Goal: Book appointment/travel/reservation

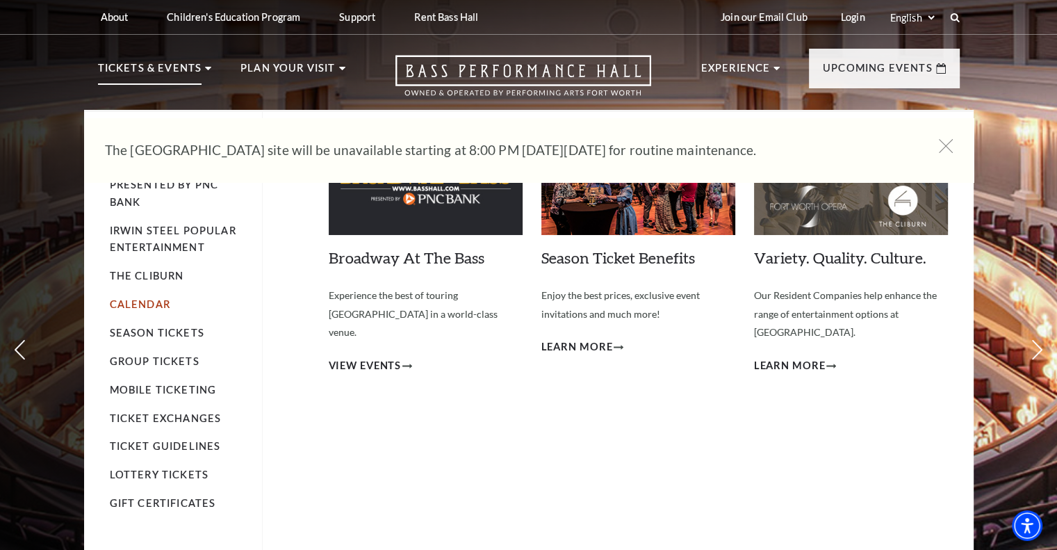
click at [147, 306] on link "Calendar" at bounding box center [140, 304] width 60 height 12
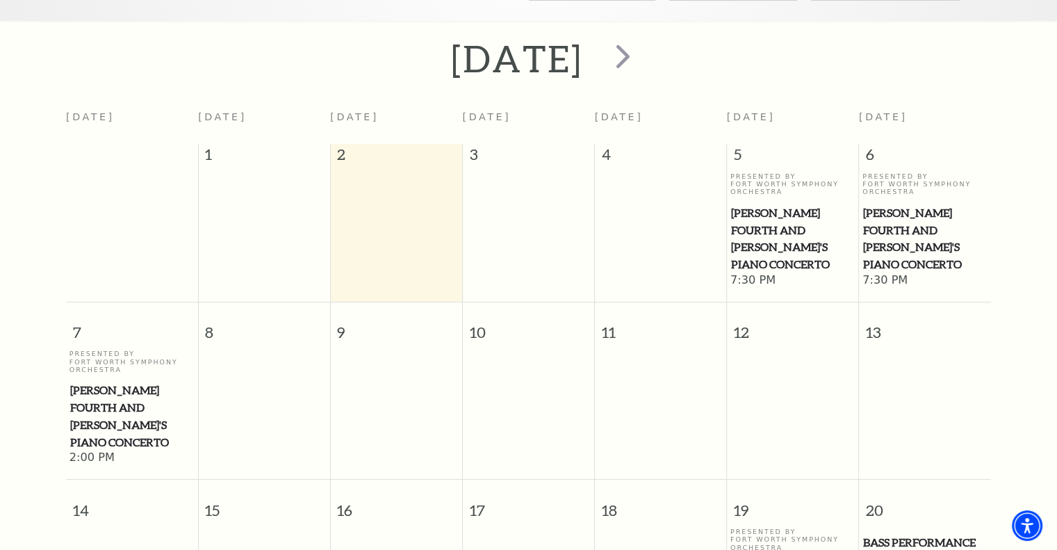
scroll to position [122, 0]
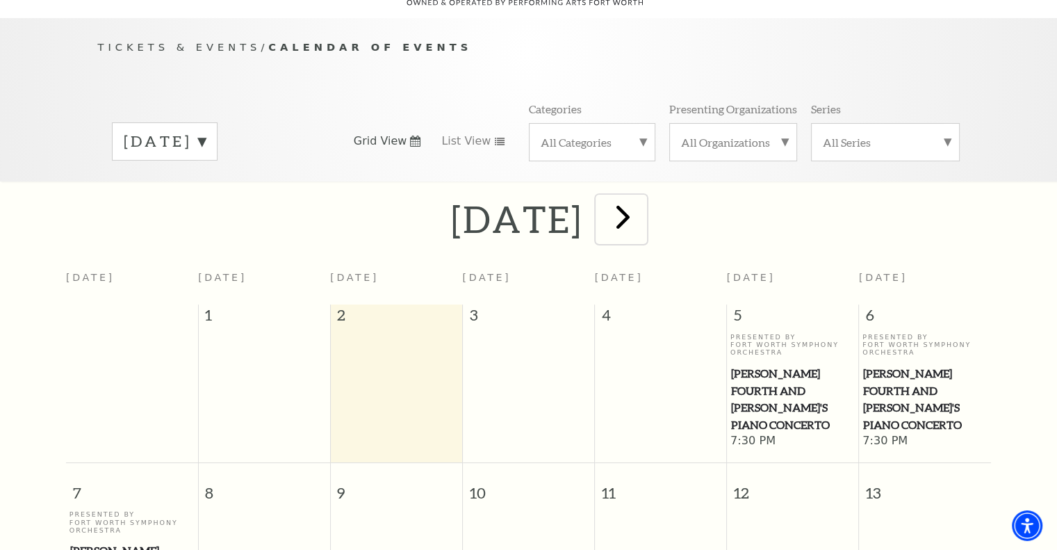
click at [643, 208] on span "next" at bounding box center [623, 217] width 40 height 40
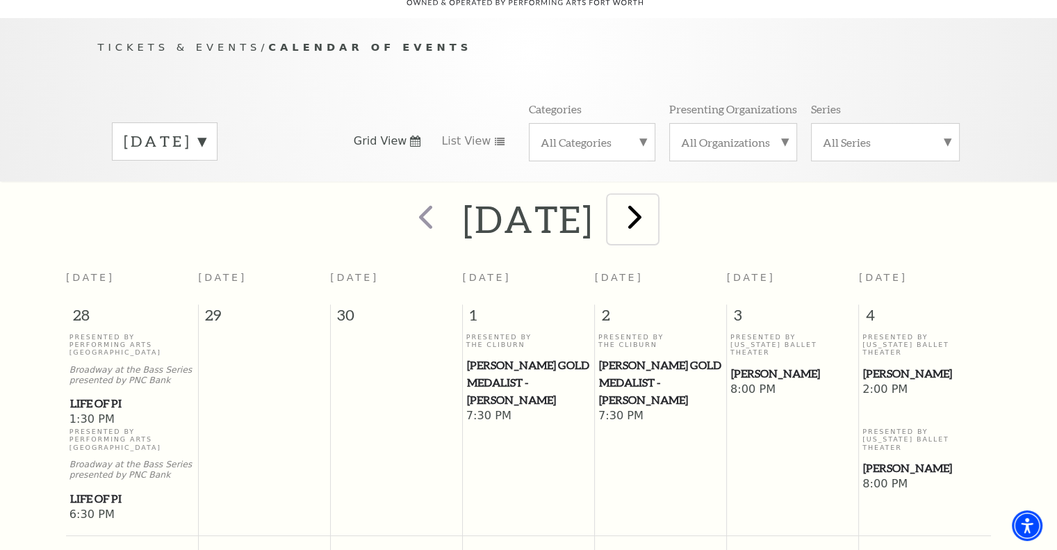
click at [655, 205] on span "next" at bounding box center [635, 217] width 40 height 40
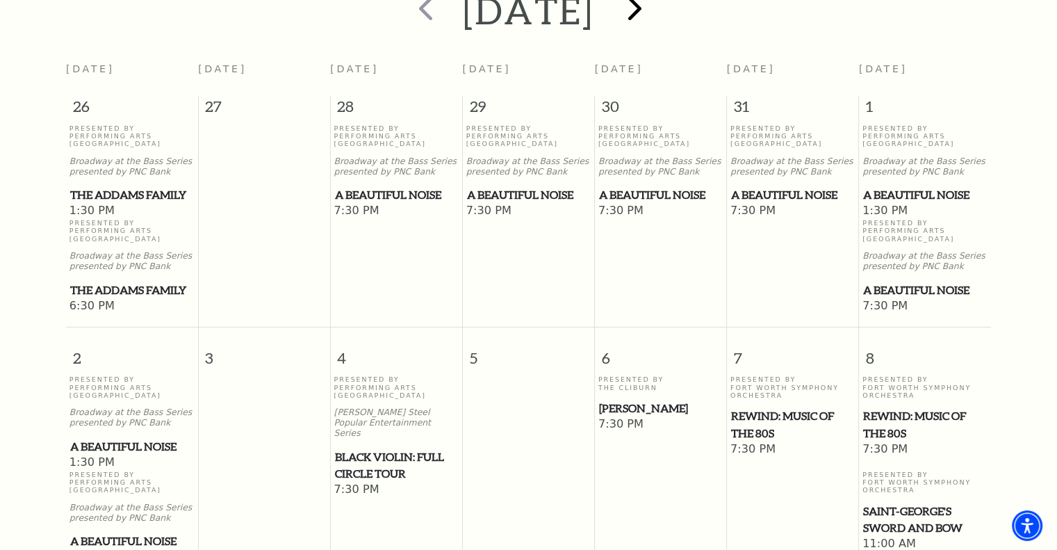
scroll to position [470, 0]
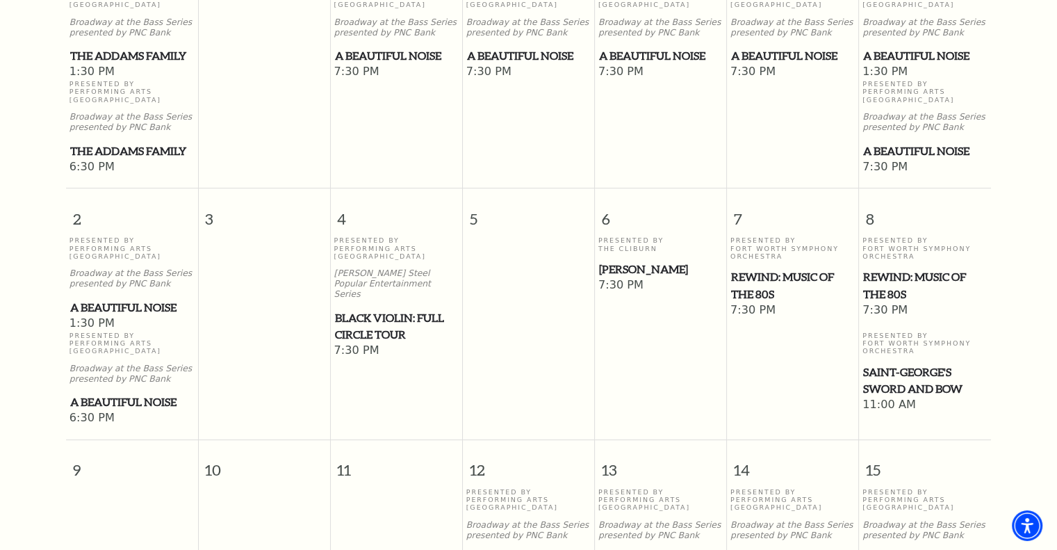
click at [899, 366] on span "Saint-George's Sword and Bow" at bounding box center [925, 380] width 124 height 34
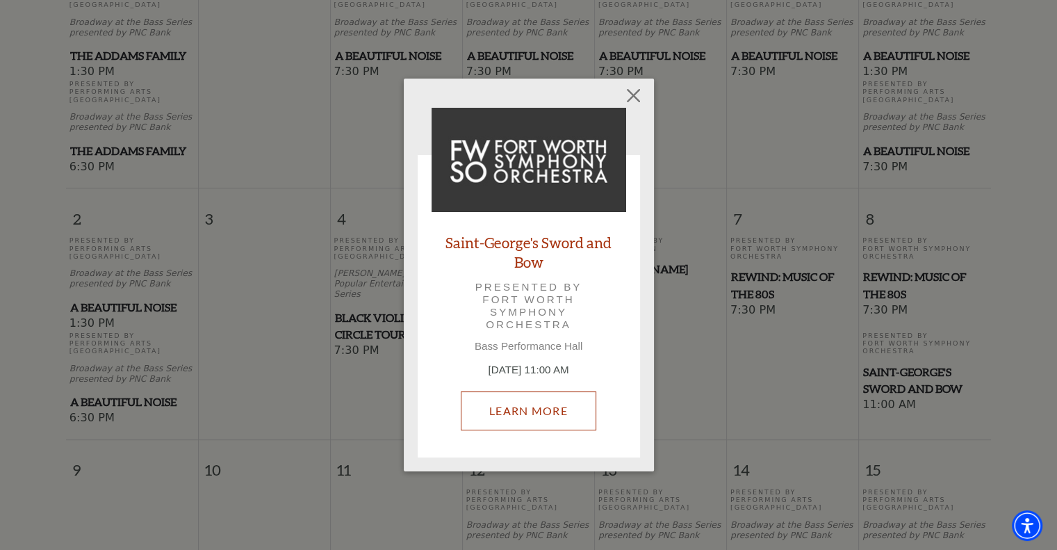
click at [541, 410] on link "Learn More" at bounding box center [529, 410] width 136 height 39
